Goal: Complete application form

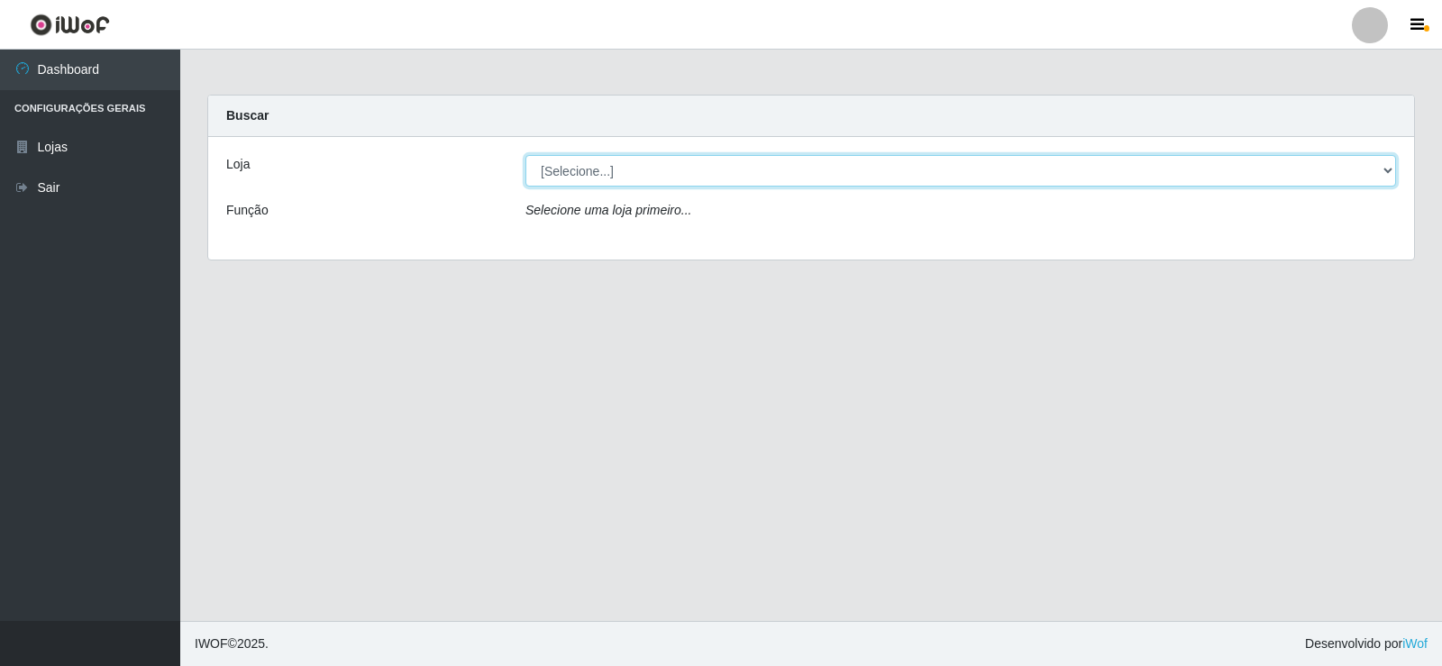
click at [1394, 174] on select "[Selecione...] Supermercado Manaira" at bounding box center [961, 171] width 871 height 32
select select "443"
click at [526, 155] on select "[Selecione...] Supermercado Manaira" at bounding box center [961, 171] width 871 height 32
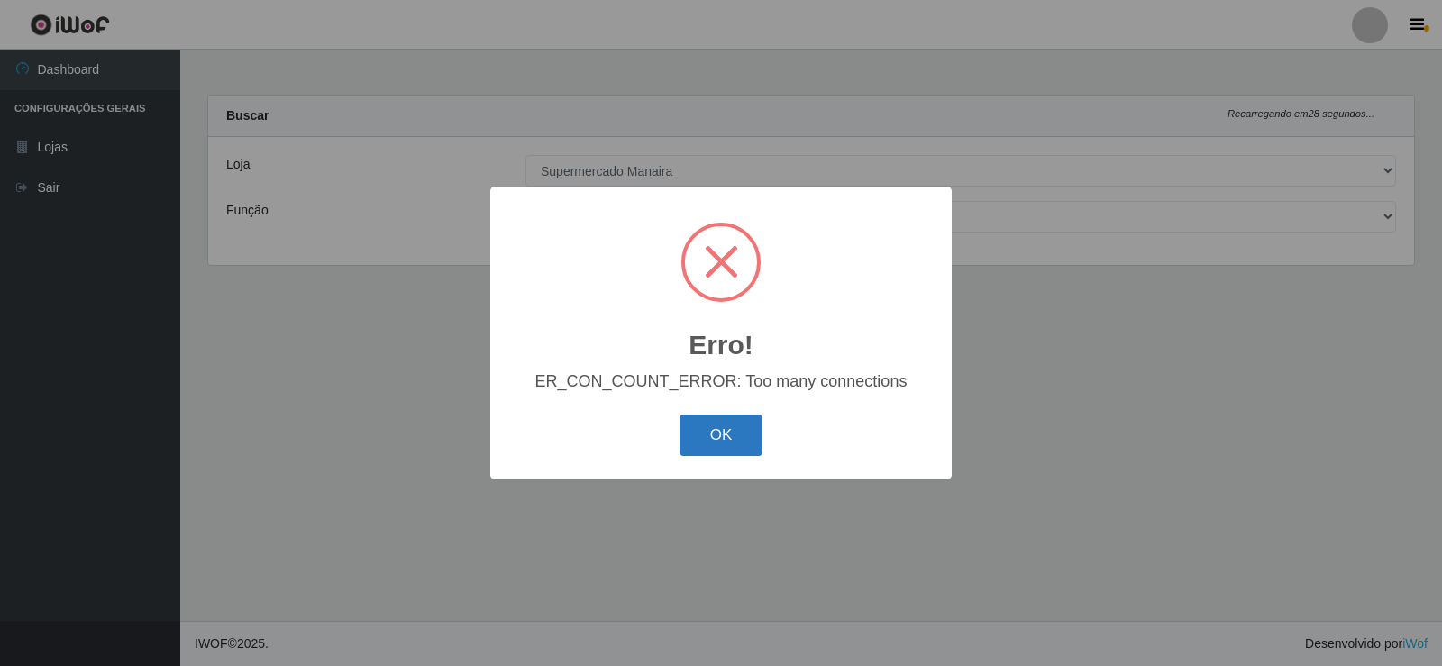
click at [745, 449] on button "OK" at bounding box center [722, 436] width 84 height 42
click at [727, 430] on button "OK" at bounding box center [722, 436] width 84 height 42
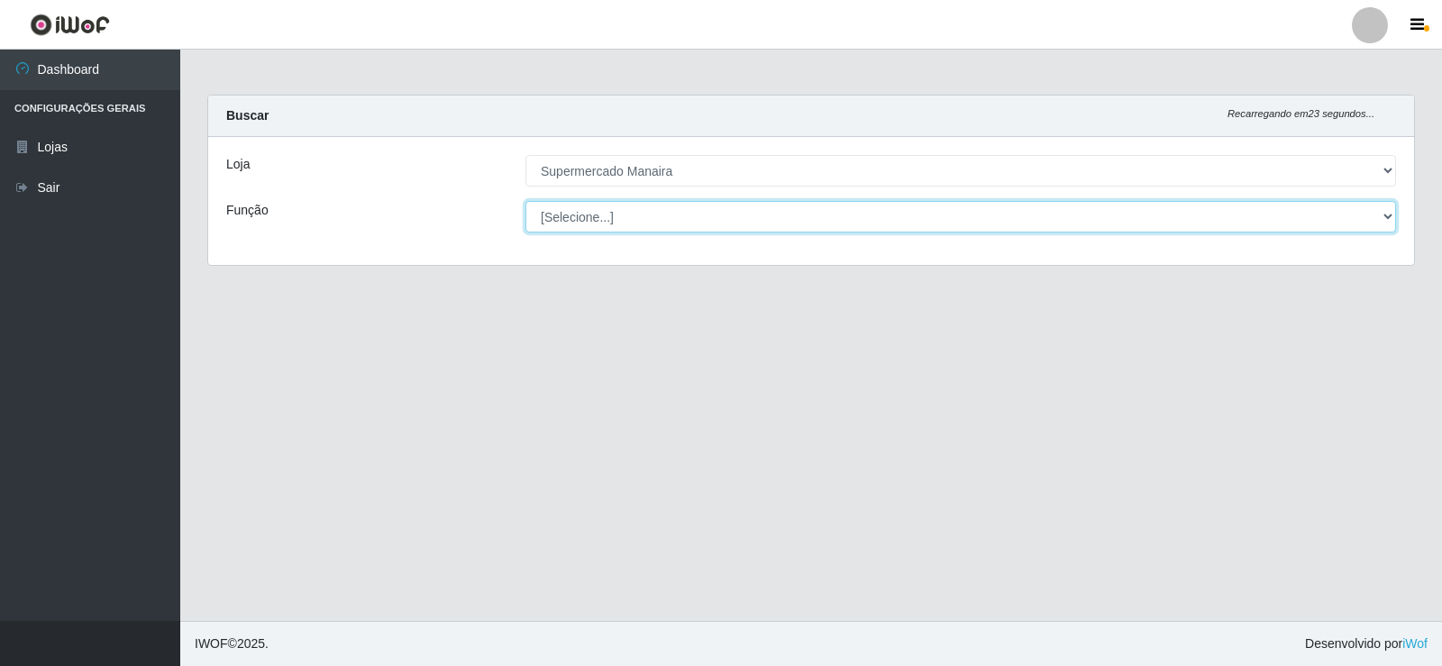
click at [1386, 222] on select "[Selecione...] ASG ASG + ASG ++ Embalador Embalador + Embalador ++ Operador de …" at bounding box center [961, 217] width 871 height 32
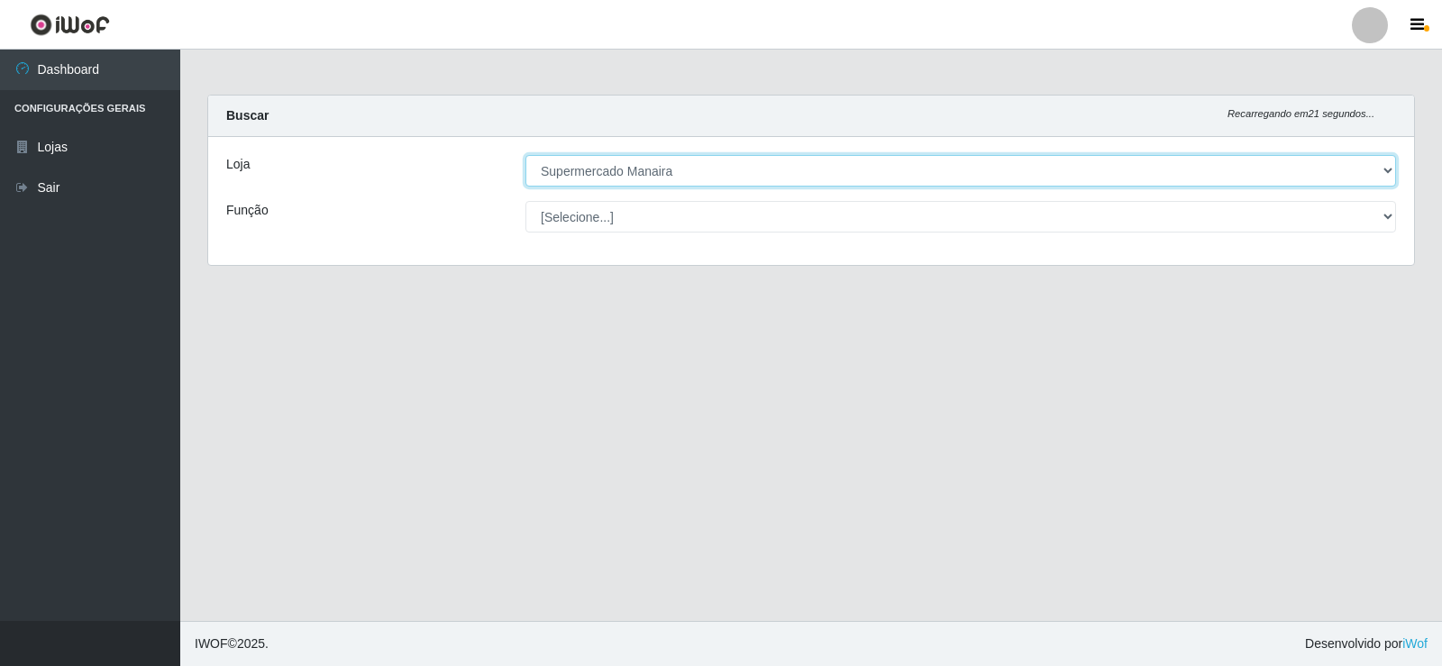
click at [1382, 176] on select "[Selecione...] Supermercado Manaira" at bounding box center [961, 171] width 871 height 32
click at [737, 165] on select "[Selecione...] Supermercado Manaira" at bounding box center [961, 171] width 871 height 32
click at [526, 155] on select "[Selecione...] Supermercado Manaira" at bounding box center [961, 171] width 871 height 32
click at [1157, 180] on select "[Selecione...] Supermercado Manaira" at bounding box center [961, 171] width 871 height 32
click at [526, 155] on select "[Selecione...] Supermercado Manaira" at bounding box center [961, 171] width 871 height 32
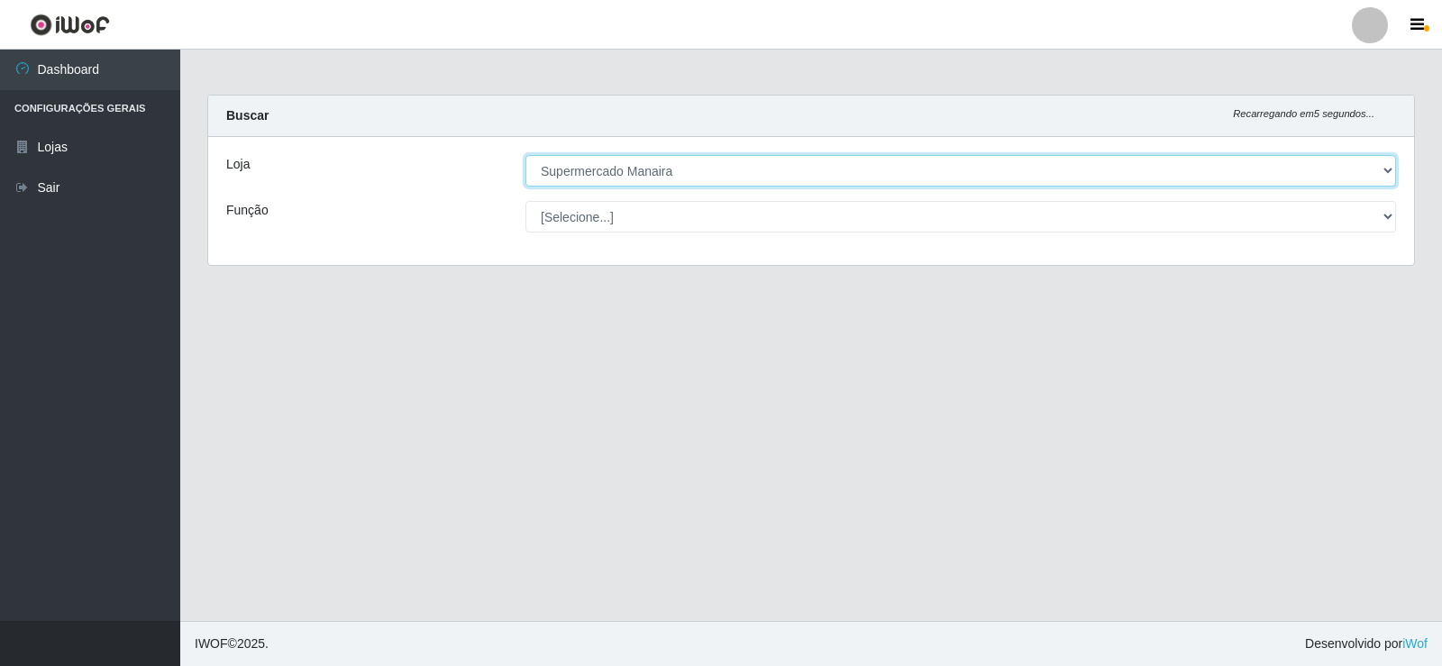
click at [1390, 169] on select "[Selecione...] Supermercado Manaira" at bounding box center [961, 171] width 871 height 32
click at [526, 155] on select "[Selecione...] Supermercado Manaira" at bounding box center [961, 171] width 871 height 32
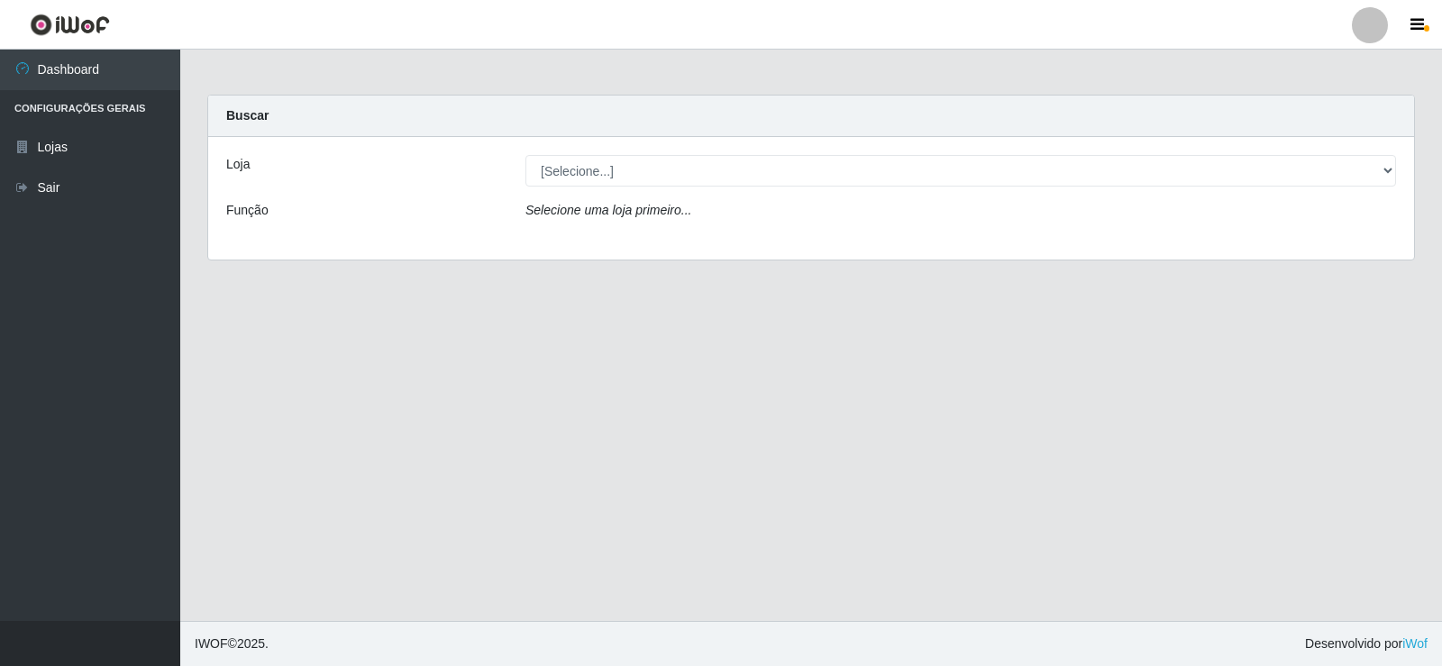
click at [1100, 170] on div "[Selecione...] Supermercado Manaira" at bounding box center [961, 171] width 898 height 32
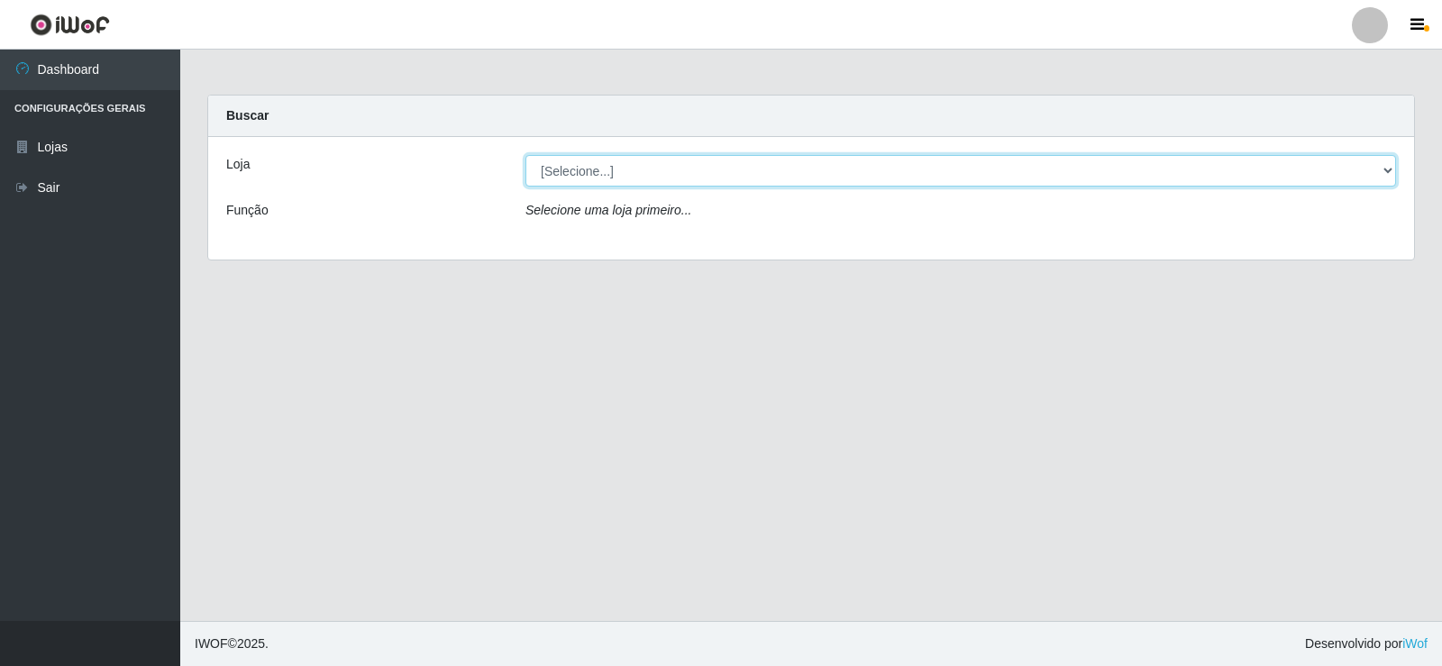
click at [1100, 170] on select "[Selecione...] Supermercado Manaira" at bounding box center [961, 171] width 871 height 32
select select "443"
click at [526, 155] on select "[Selecione...] Supermercado Manaira" at bounding box center [961, 171] width 871 height 32
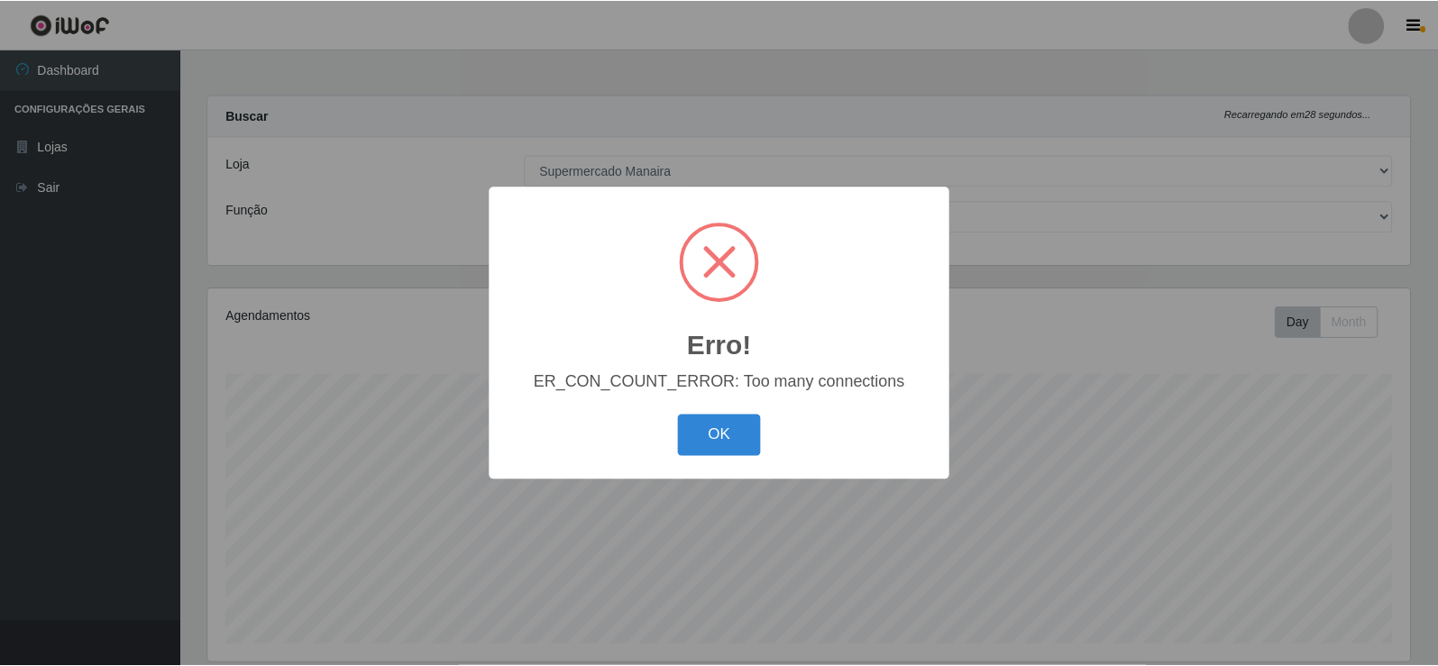
scroll to position [374, 1206]
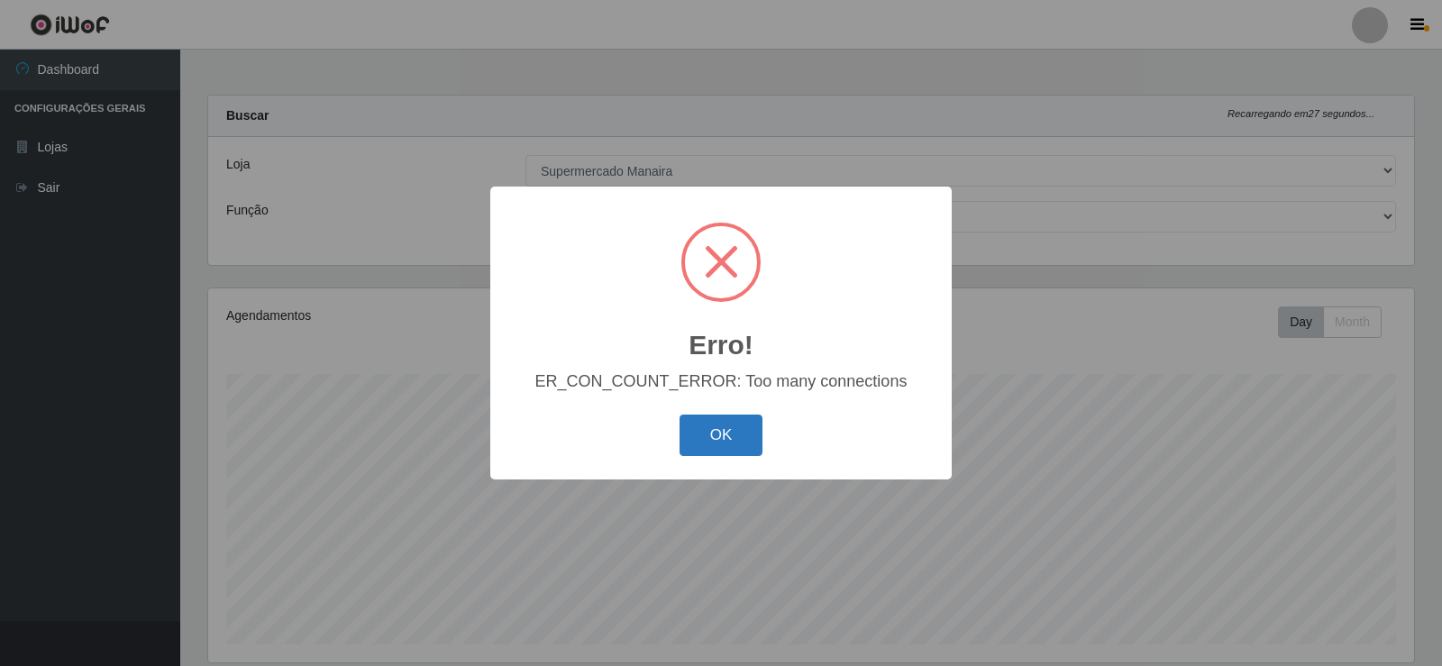
click at [697, 439] on button "OK" at bounding box center [722, 436] width 84 height 42
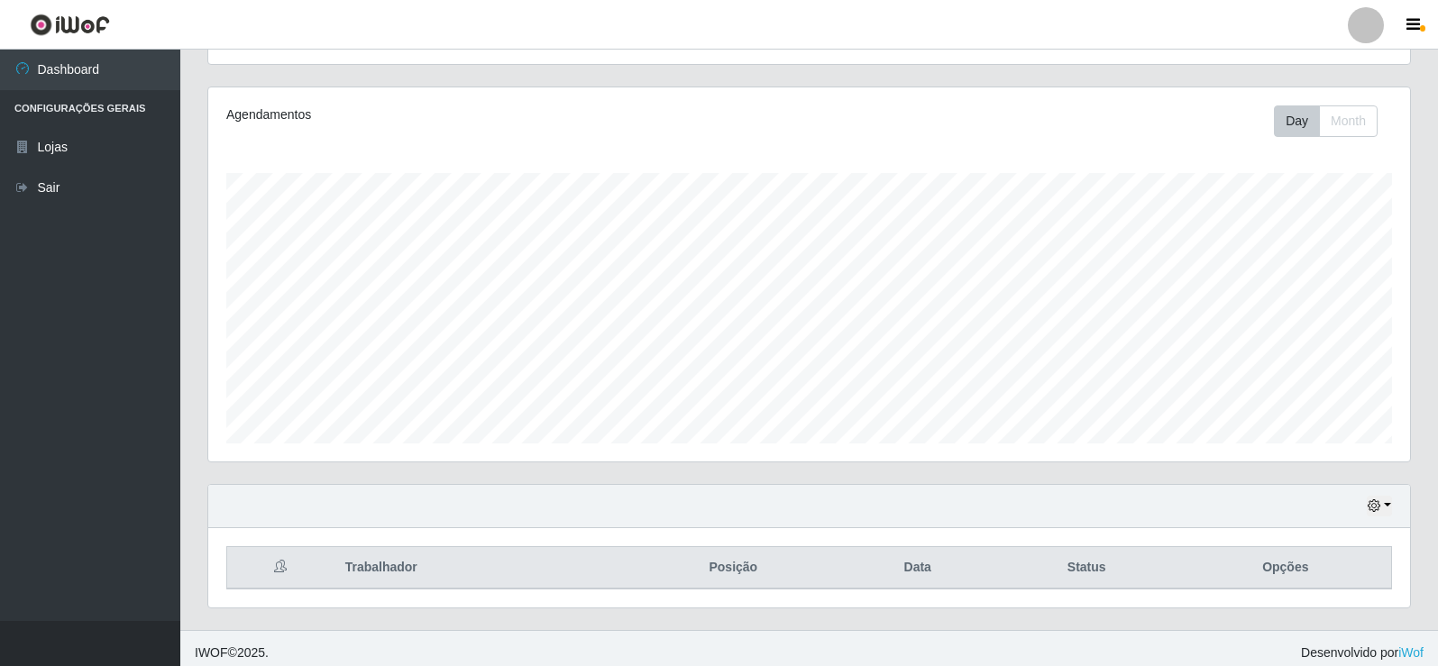
scroll to position [210, 0]
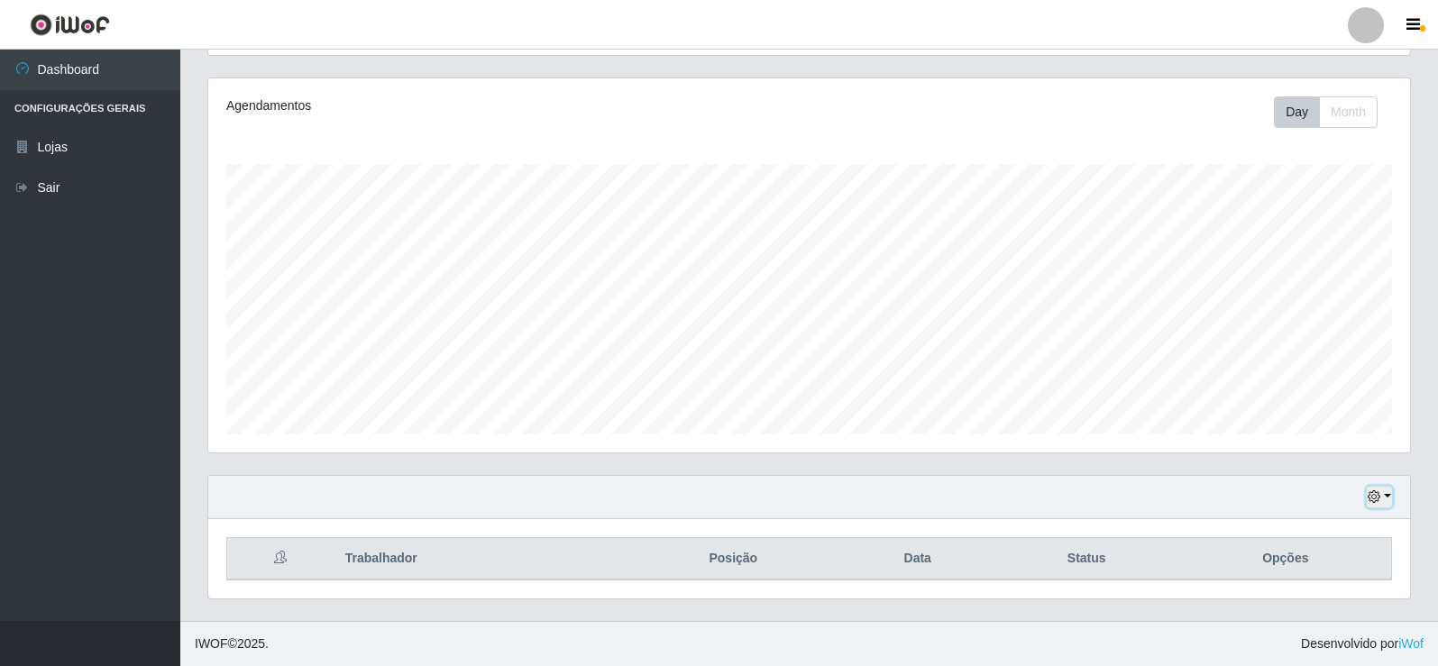
click at [1100, 496] on button "button" at bounding box center [1379, 497] width 25 height 21
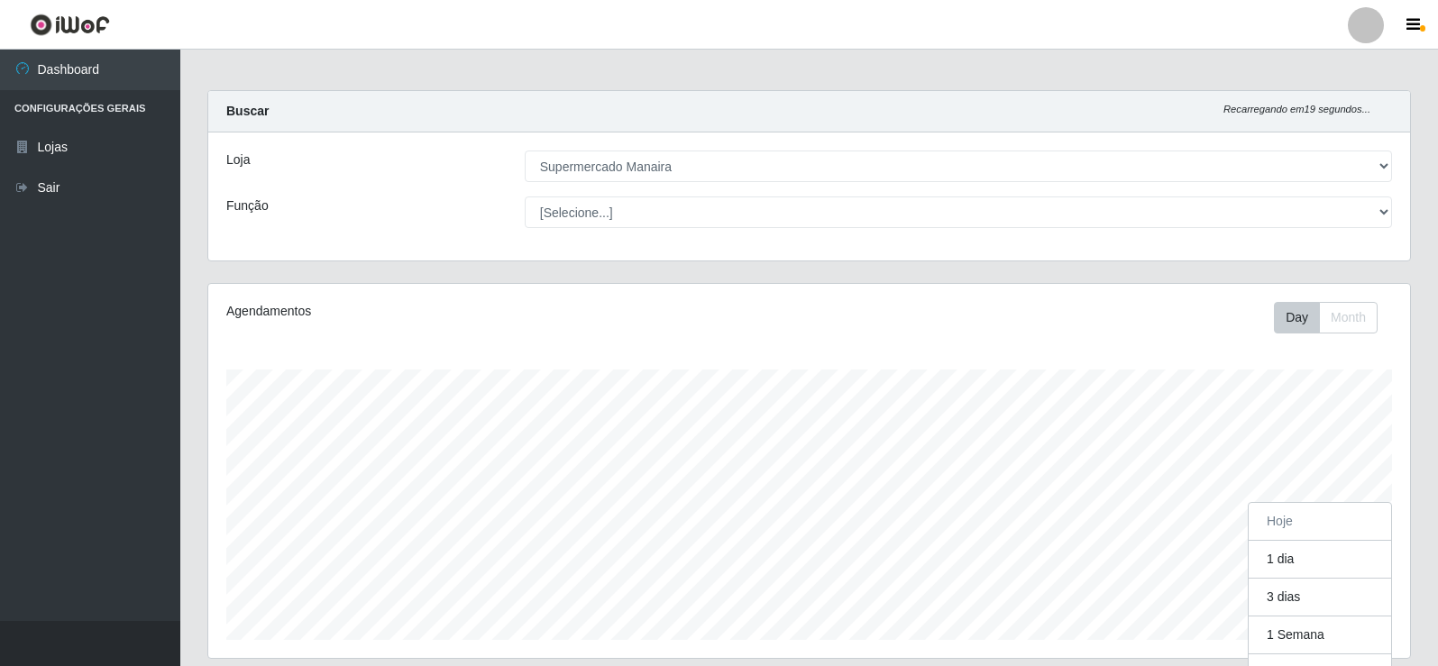
scroll to position [0, 0]
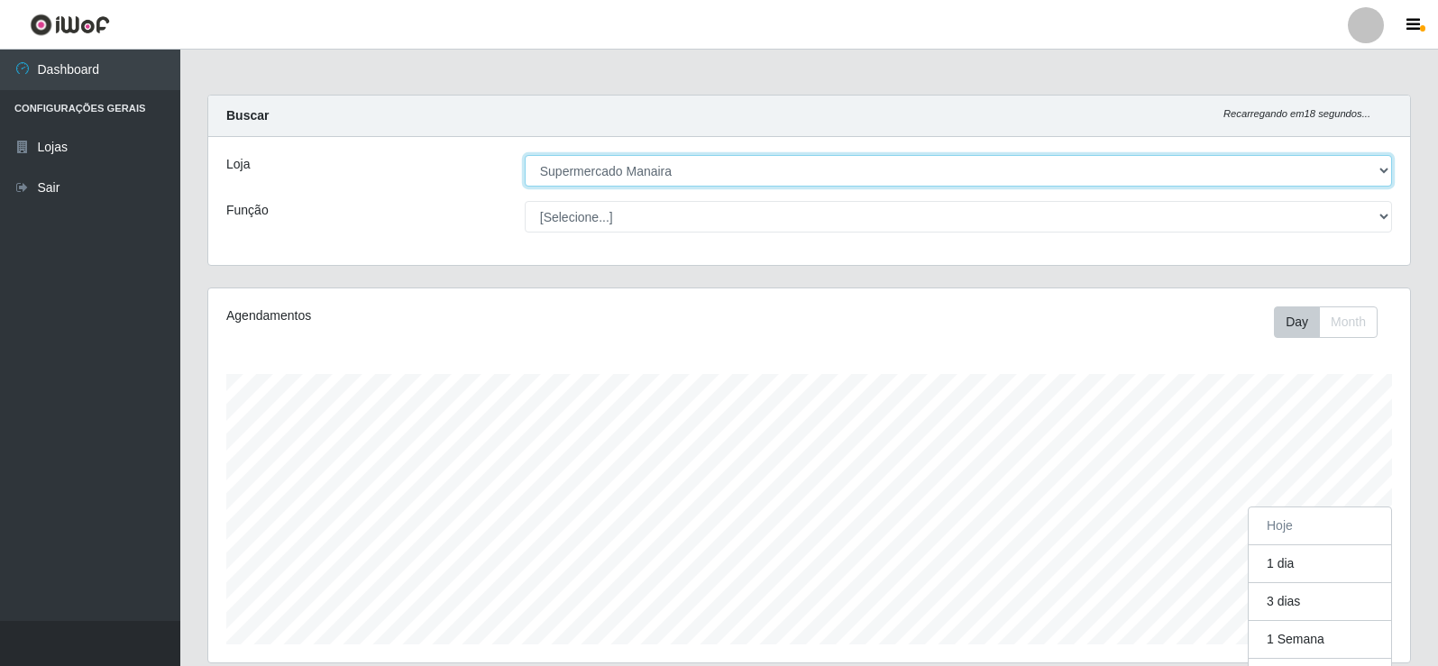
click at [882, 168] on select "[Selecione...] Supermercado Manaira" at bounding box center [958, 171] width 867 height 32
click at [525, 155] on select "[Selecione...] Supermercado Manaira" at bounding box center [958, 171] width 867 height 32
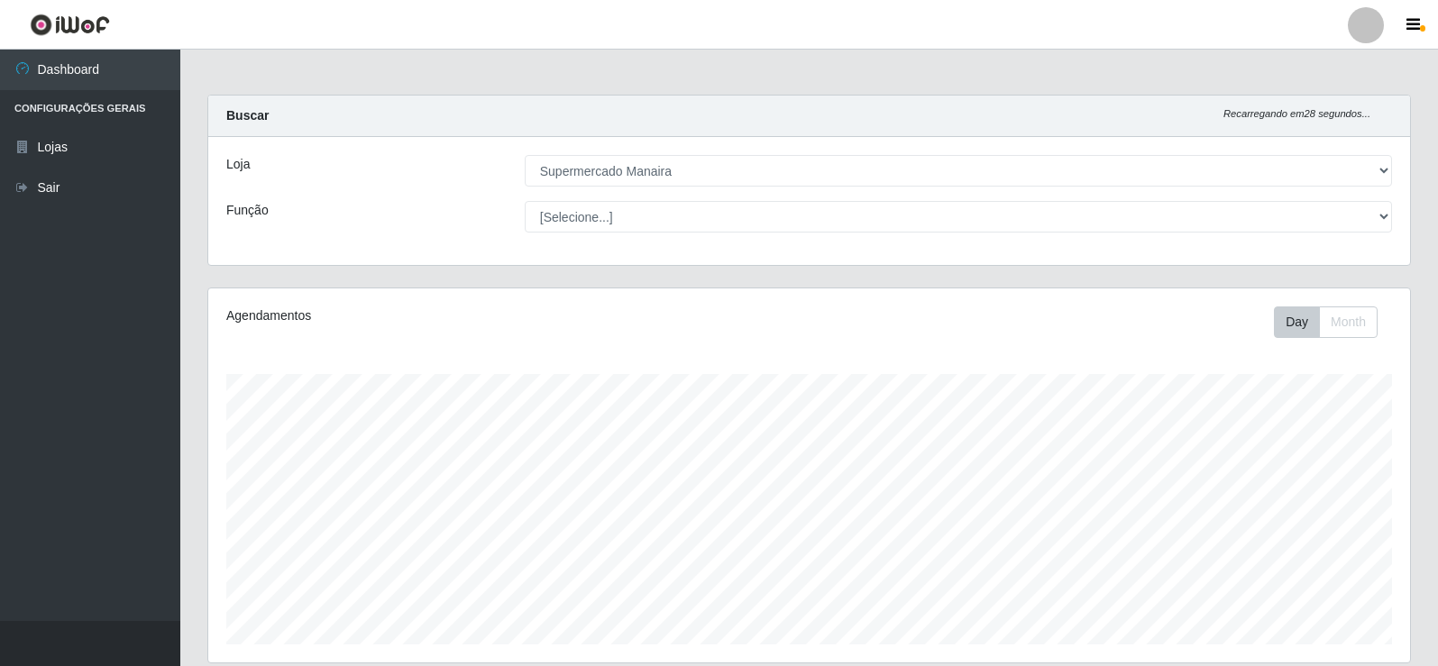
scroll to position [374, 1193]
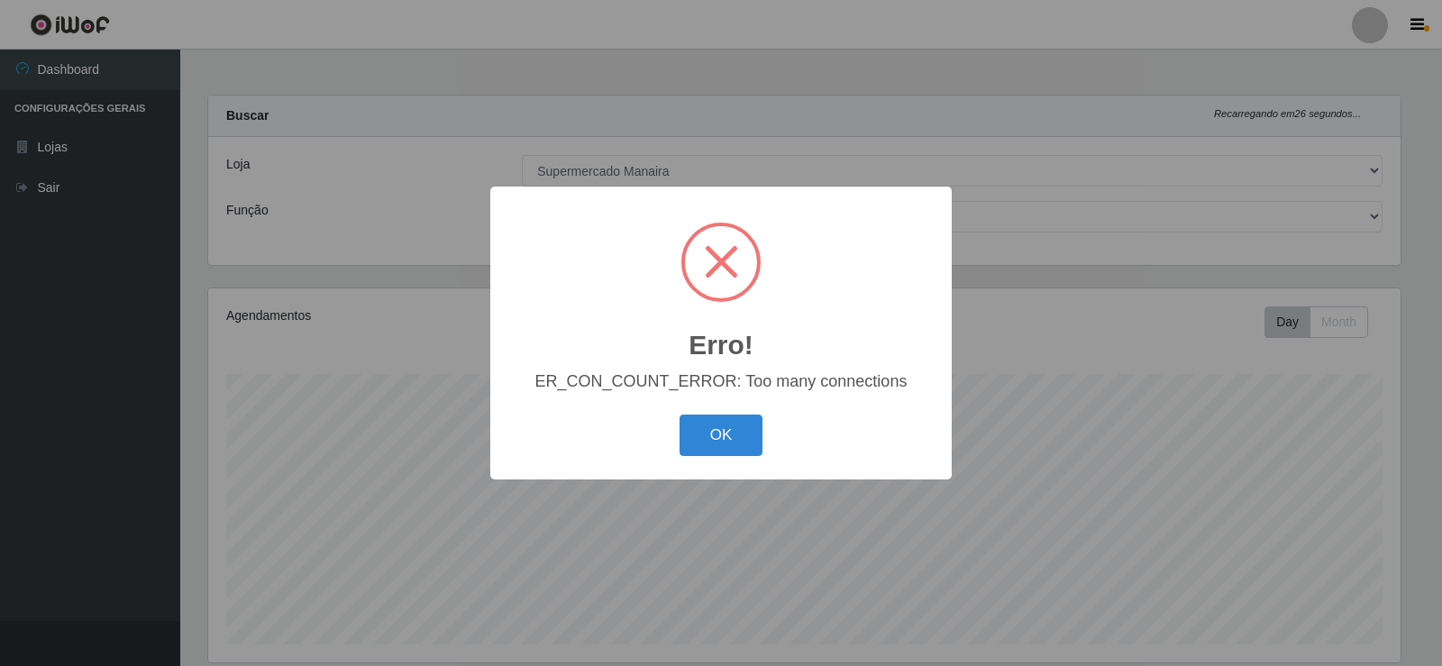
click at [680, 415] on button "OK" at bounding box center [722, 436] width 84 height 42
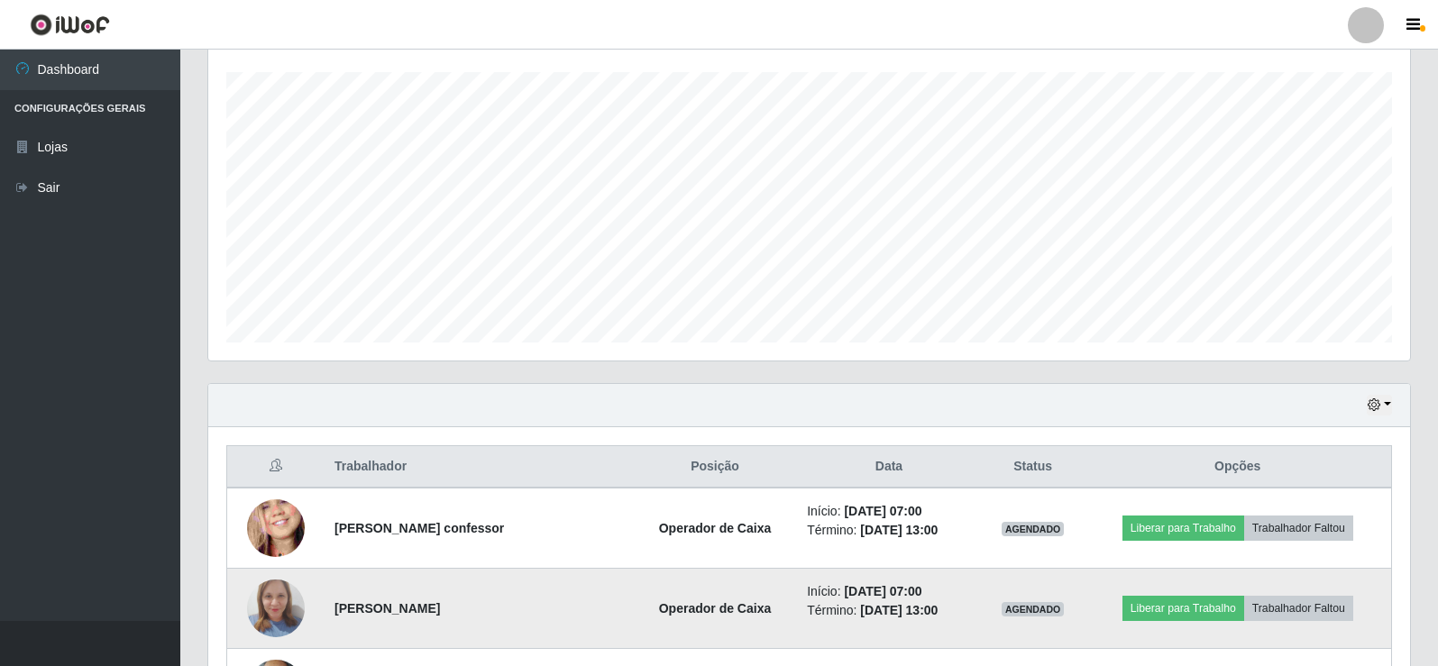
scroll to position [270, 0]
